Goal: Information Seeking & Learning: Learn about a topic

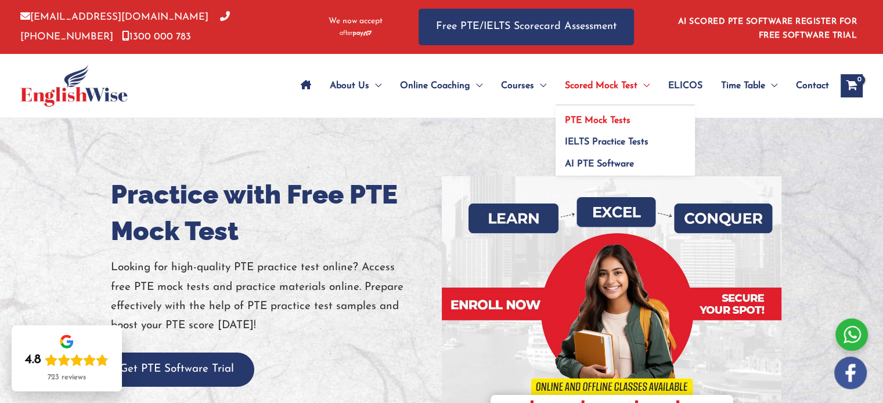
click at [590, 118] on span "PTE Mock Tests" at bounding box center [598, 120] width 66 height 9
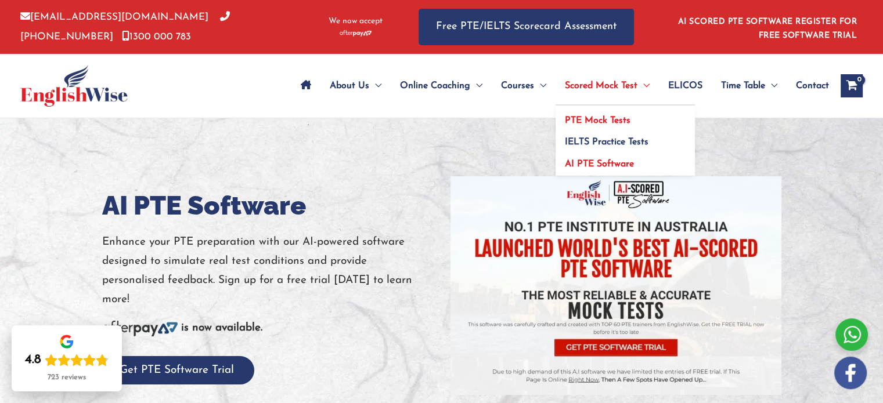
click at [599, 120] on span "PTE Mock Tests" at bounding box center [598, 120] width 66 height 9
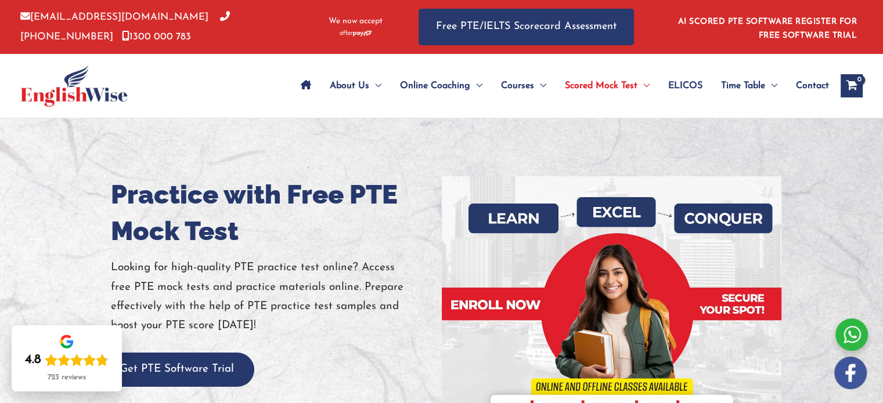
click at [422, 133] on div at bounding box center [441, 306] width 883 height 377
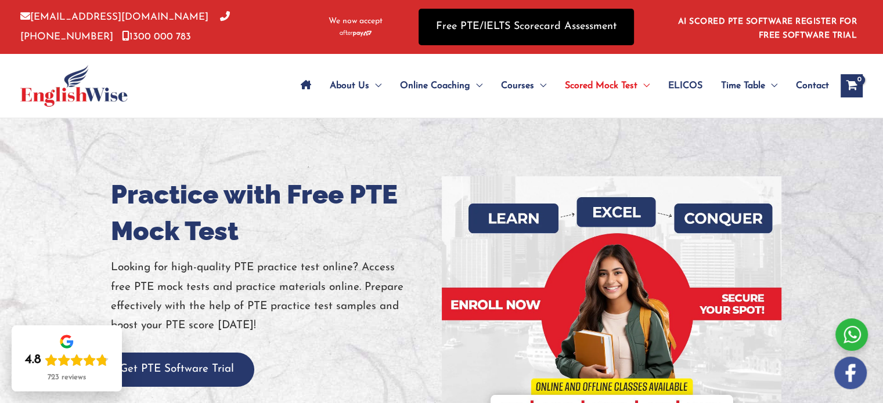
click at [543, 36] on link "Free PTE/IELTS Scorecard Assessment" at bounding box center [525, 27] width 215 height 37
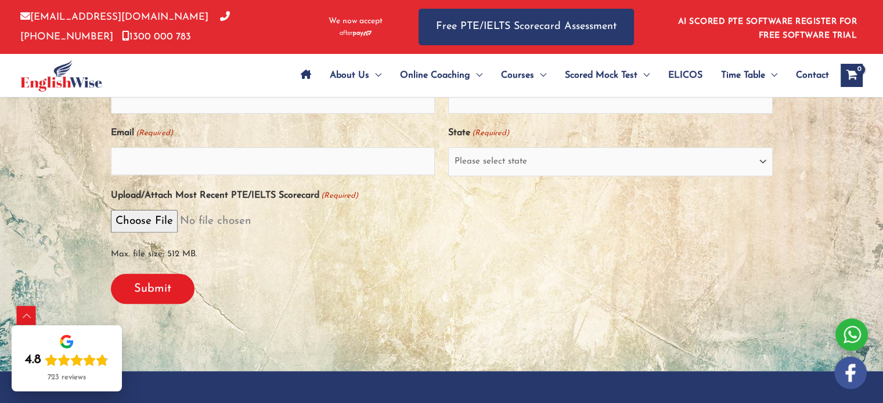
scroll to position [232, 0]
